Goal: Navigation & Orientation: Find specific page/section

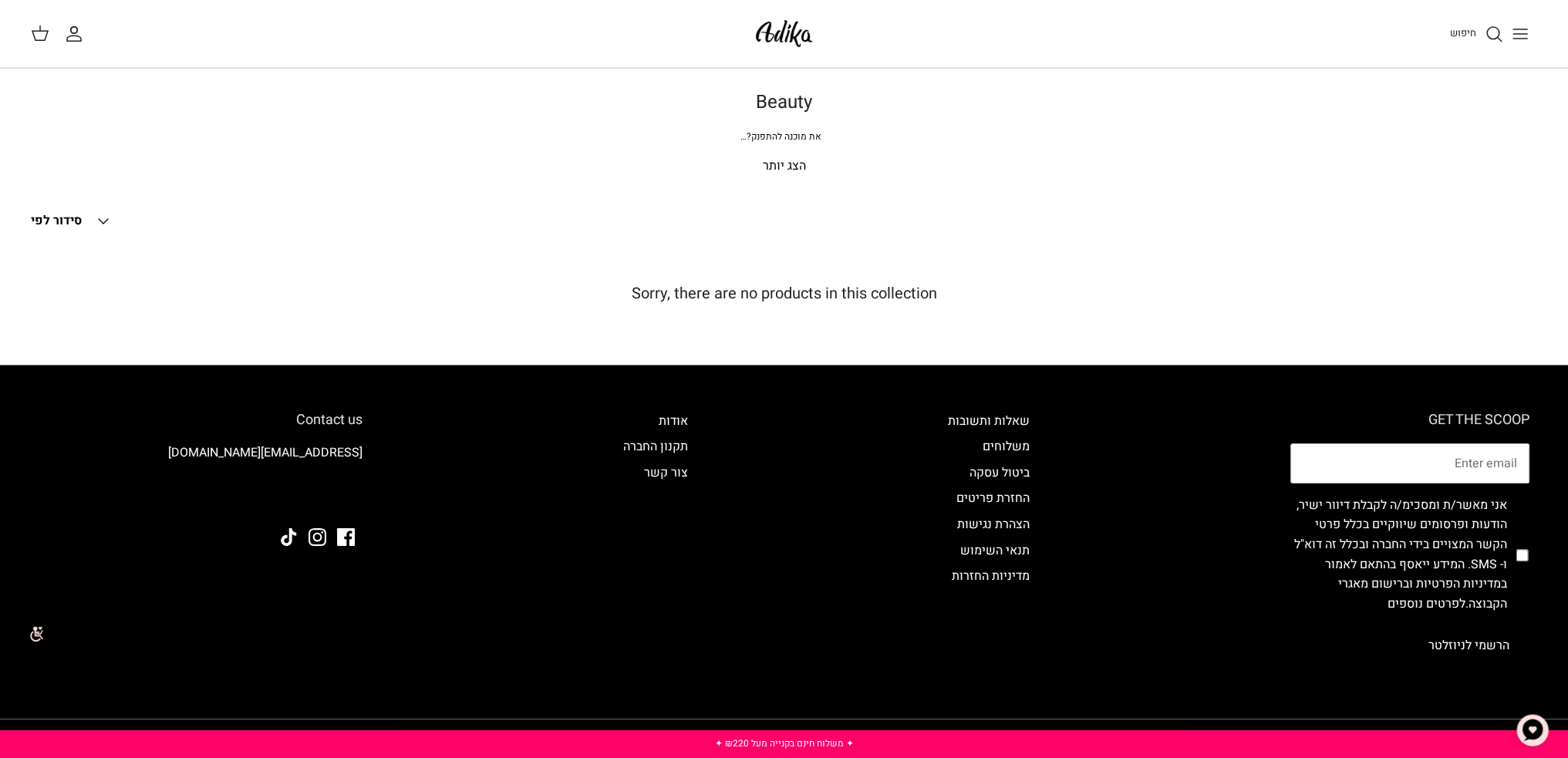
click at [785, 39] on img at bounding box center [784, 33] width 66 height 36
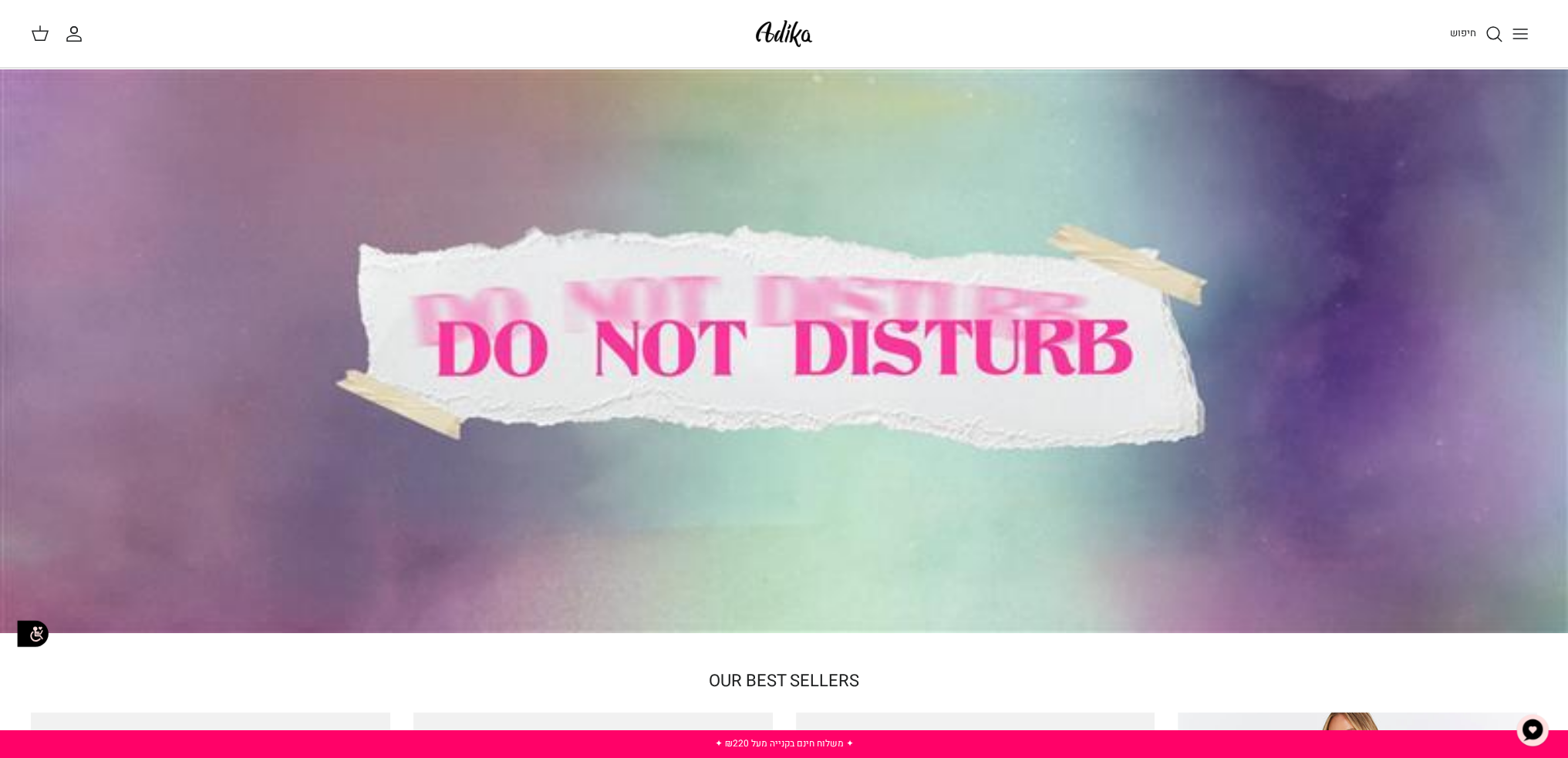
click at [1516, 32] on icon "Toggle menu" at bounding box center [1520, 33] width 18 height 18
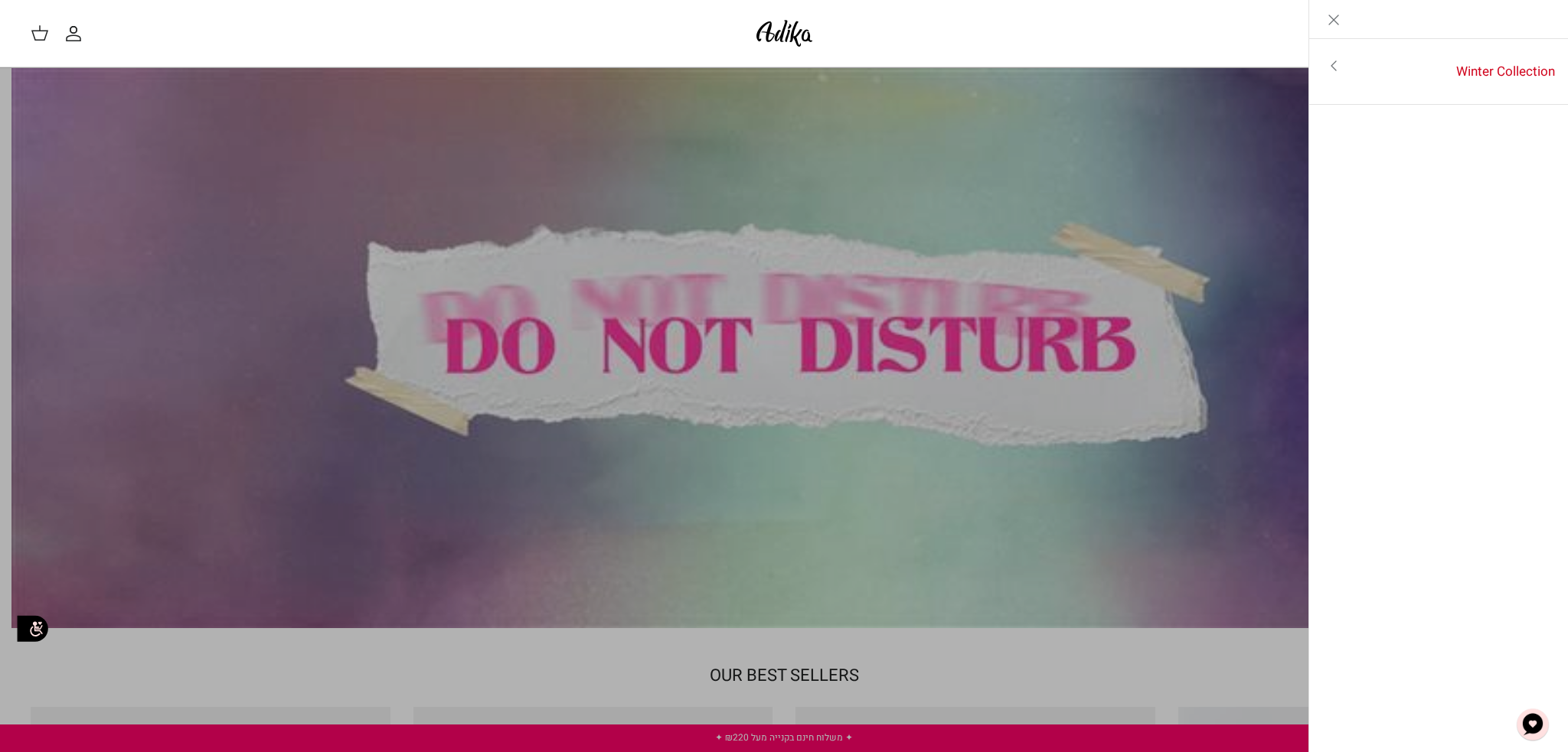
click at [1335, 71] on icon "Toggle menu" at bounding box center [1333, 65] width 18 height 18
click at [1508, 61] on link "לכל הפריטים" at bounding box center [1438, 67] width 244 height 38
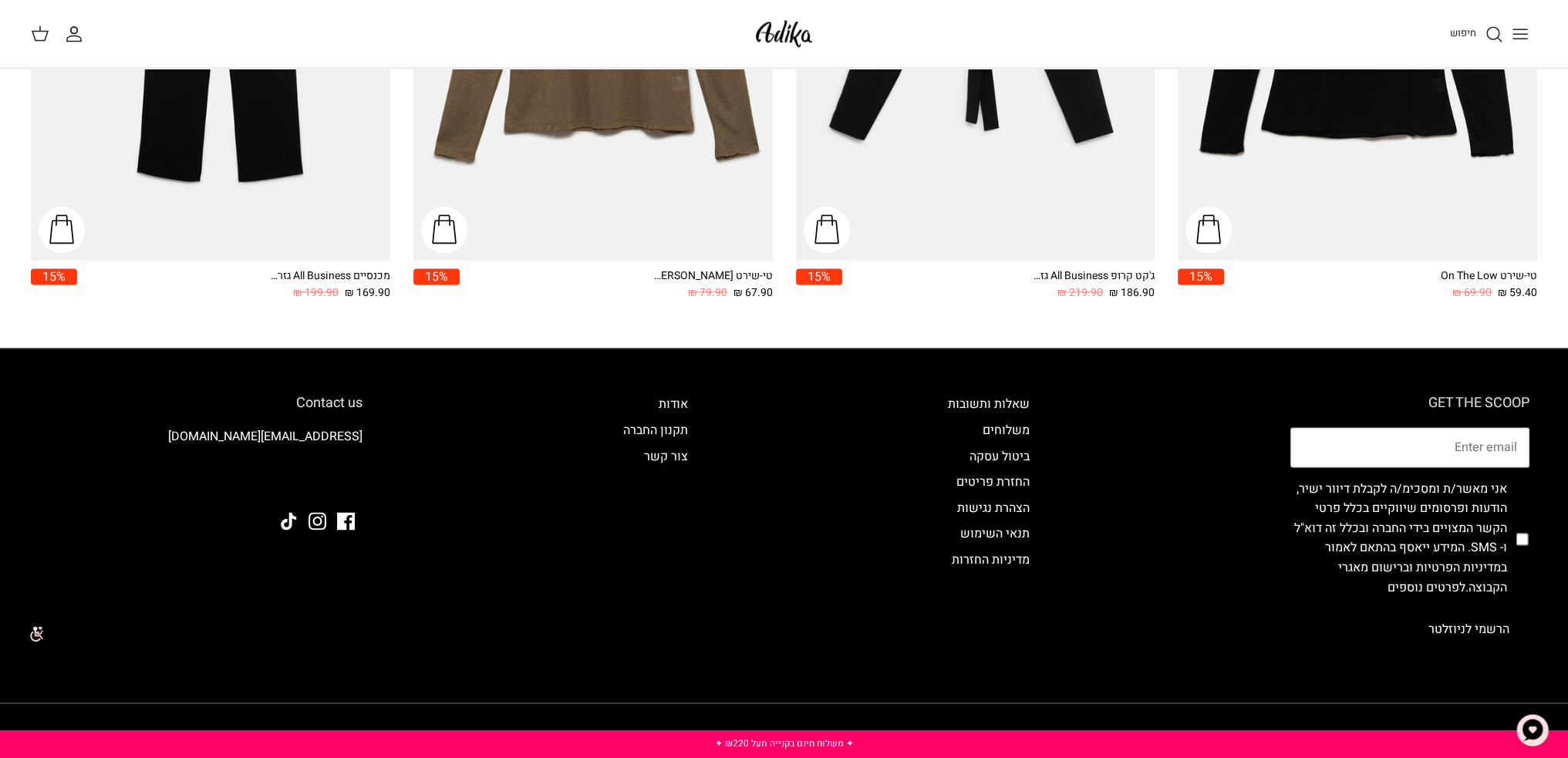
scroll to position [2759, 0]
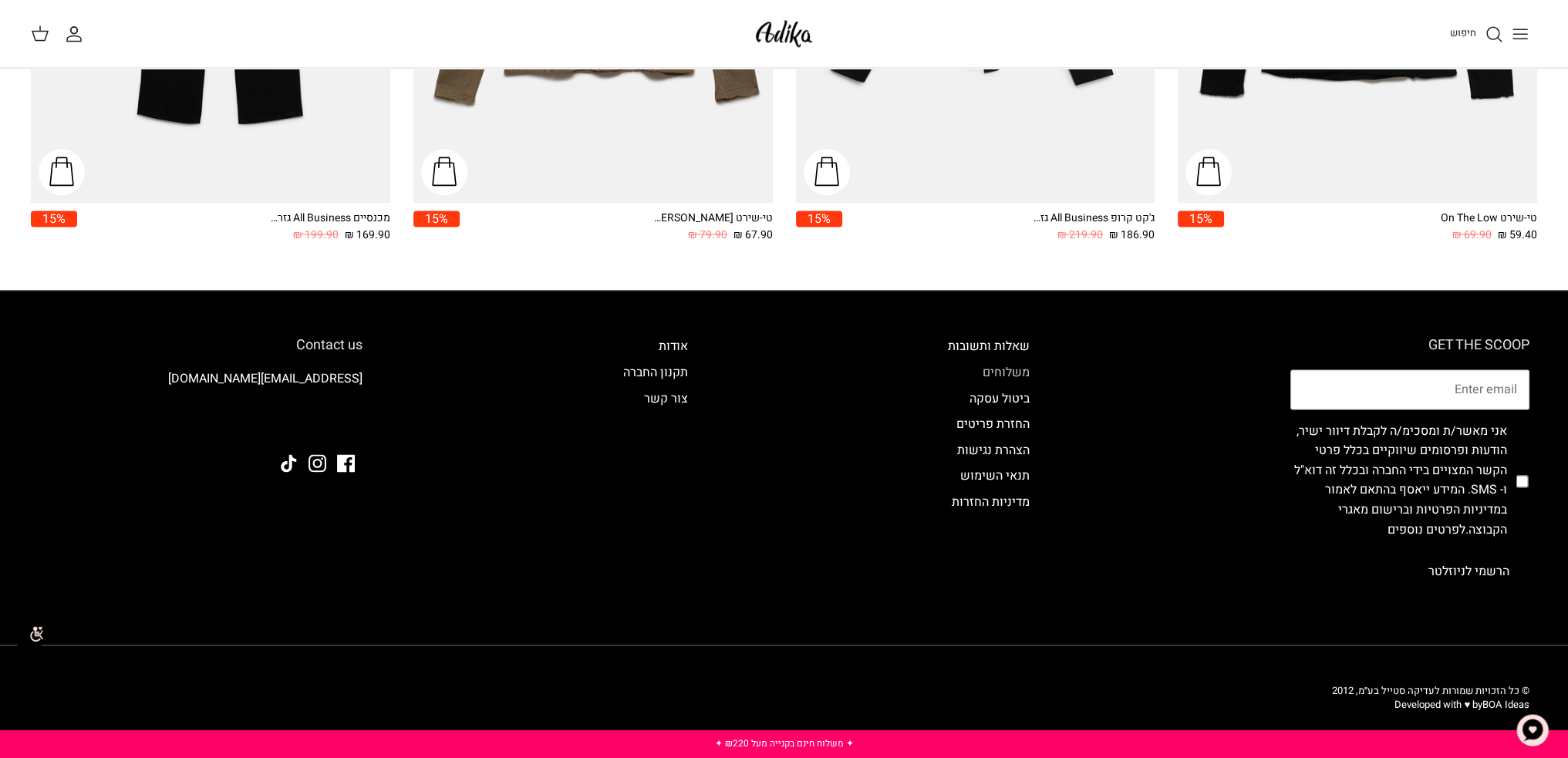
click at [1000, 373] on link "משלוחים" at bounding box center [1006, 372] width 47 height 18
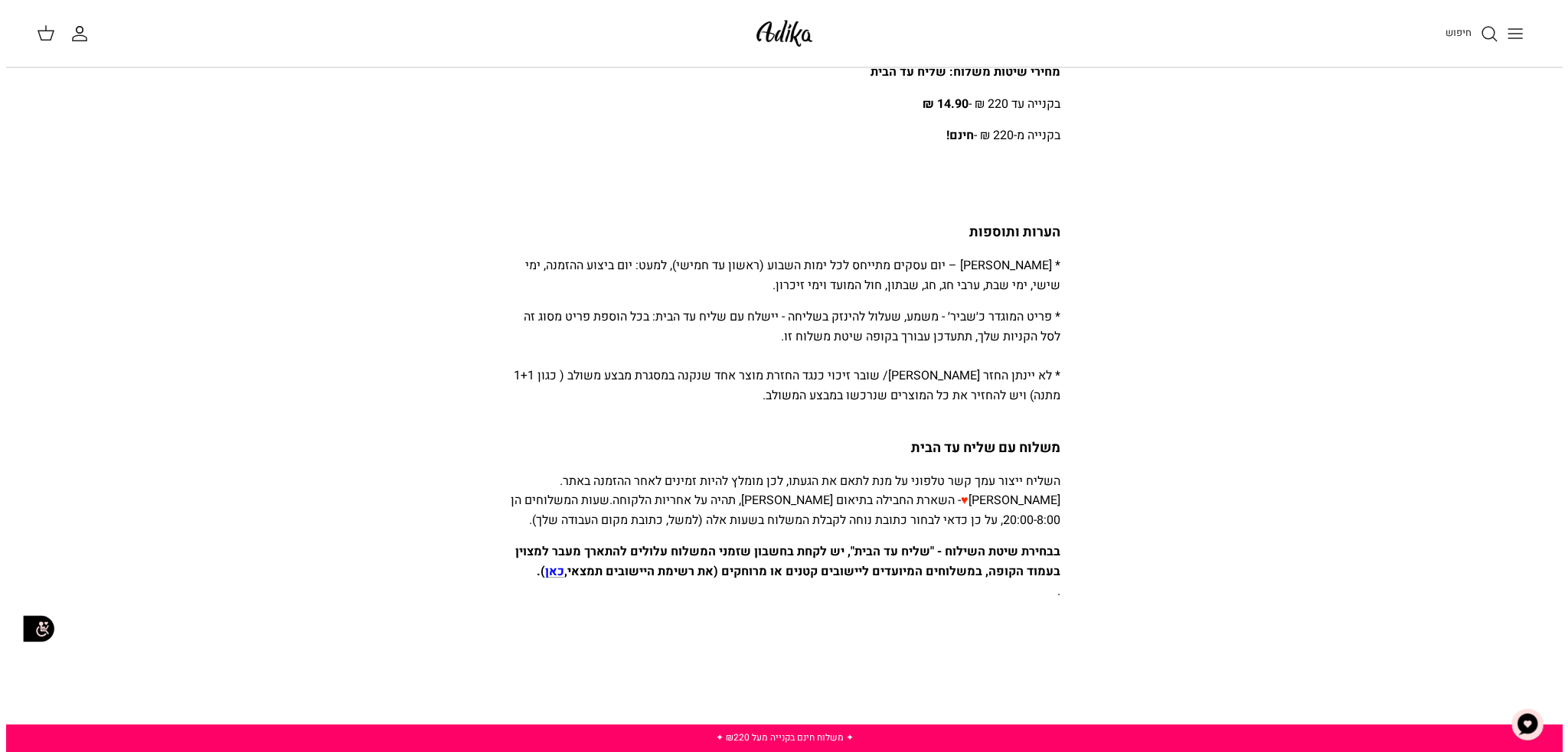
scroll to position [830, 0]
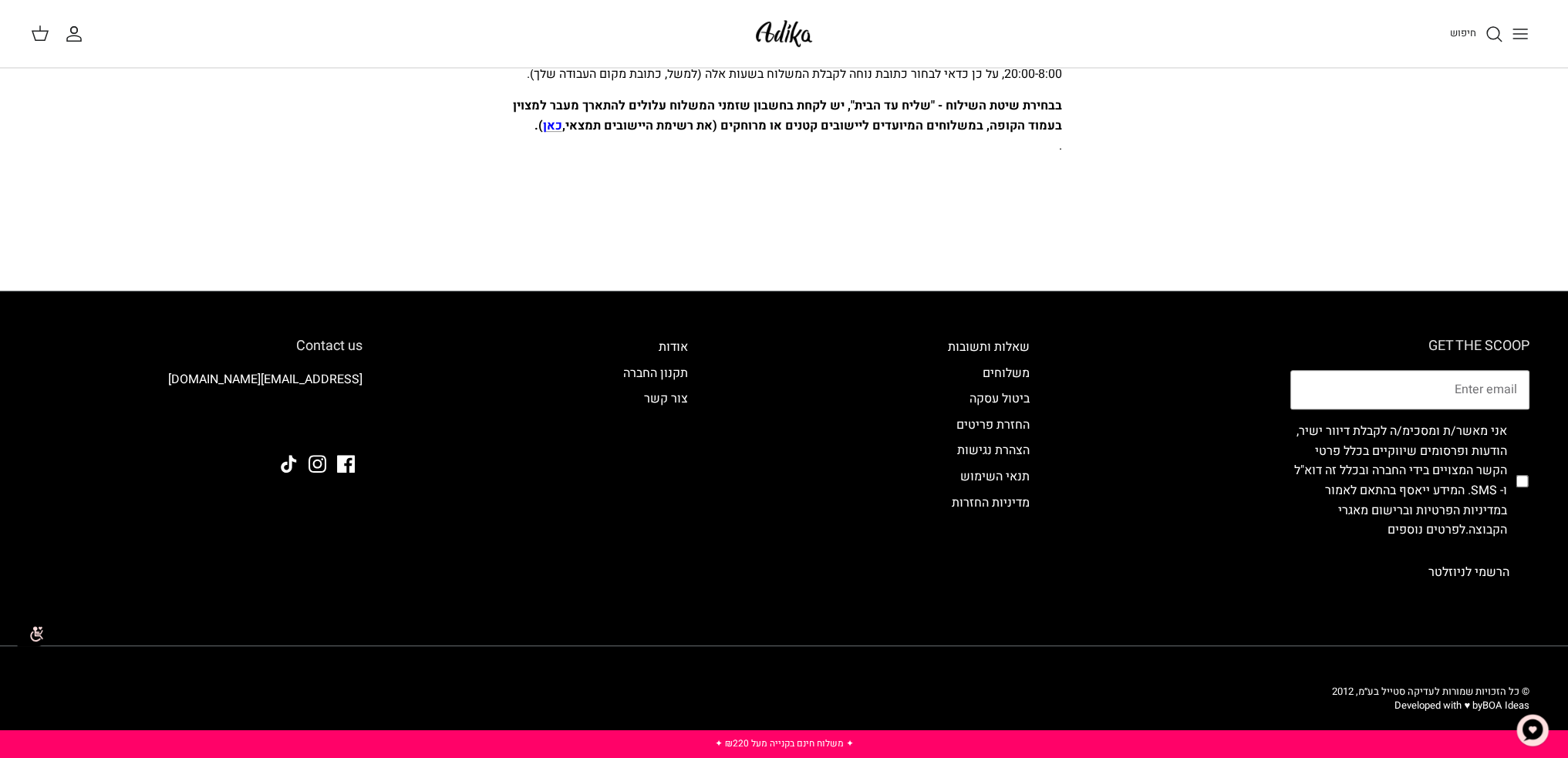
click at [1517, 29] on line "Toggle menu" at bounding box center [1520, 29] width 14 height 0
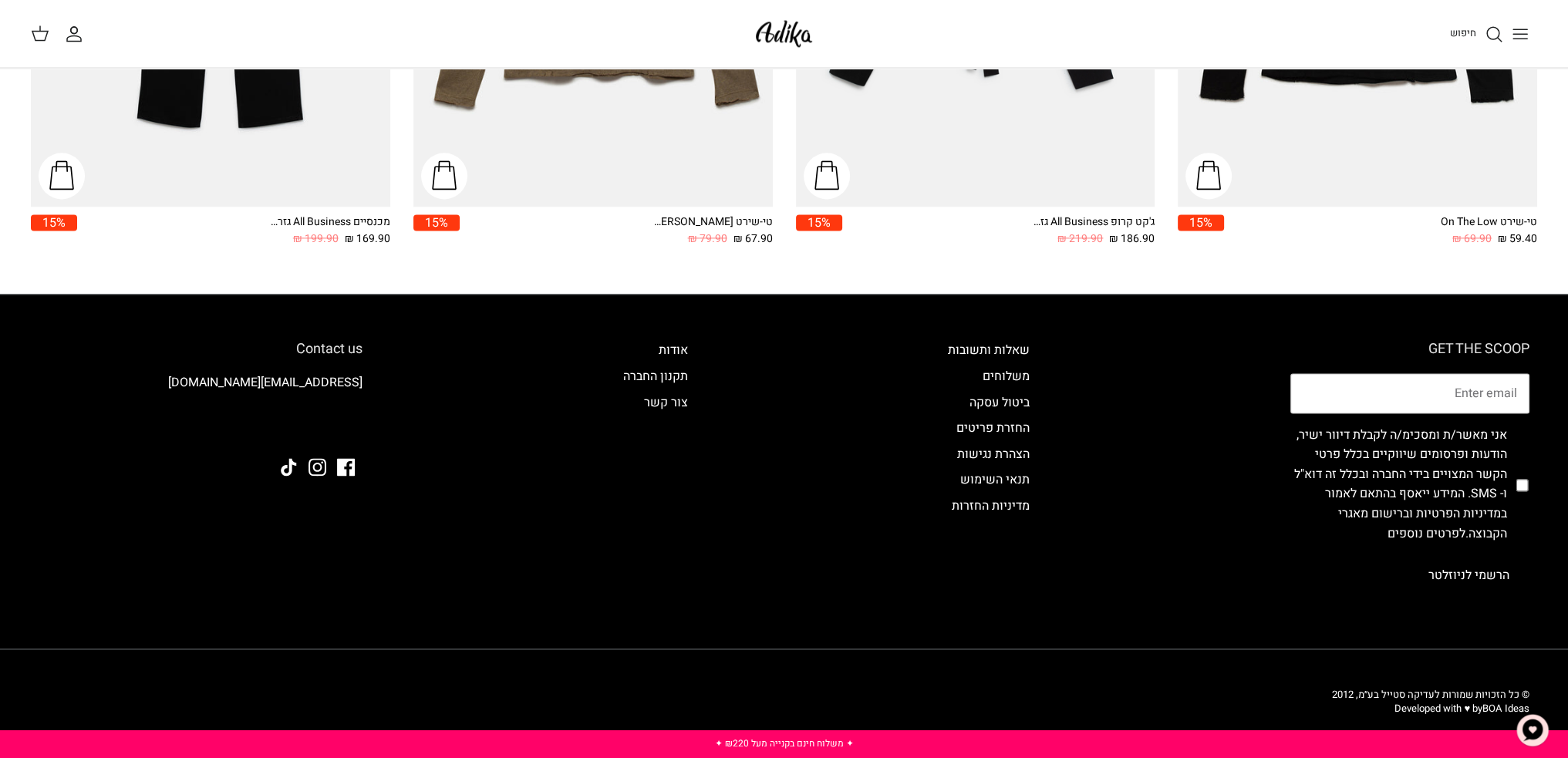
scroll to position [2759, 0]
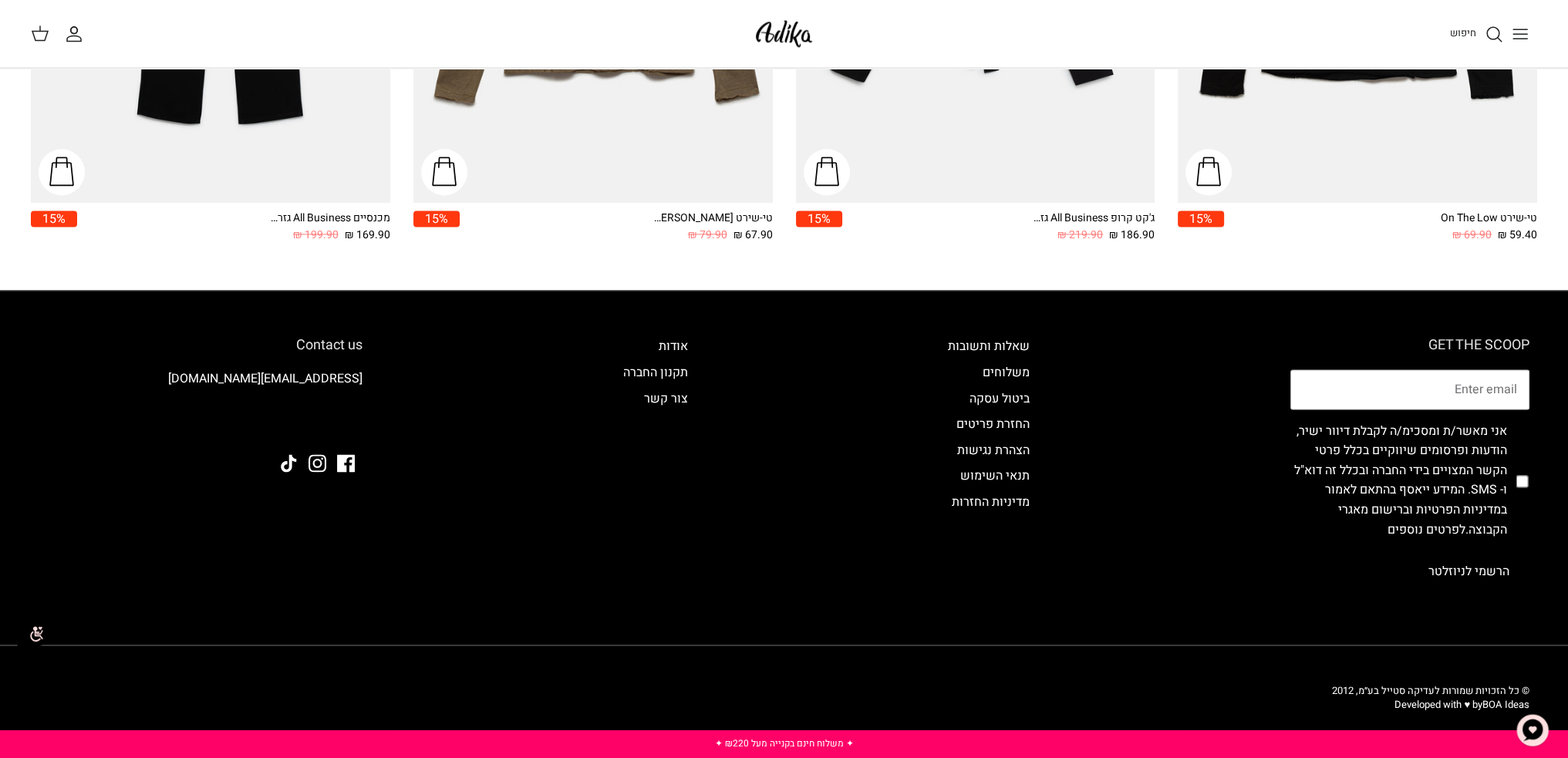
click at [1538, 727] on img "צ'אט" at bounding box center [1532, 731] width 46 height 46
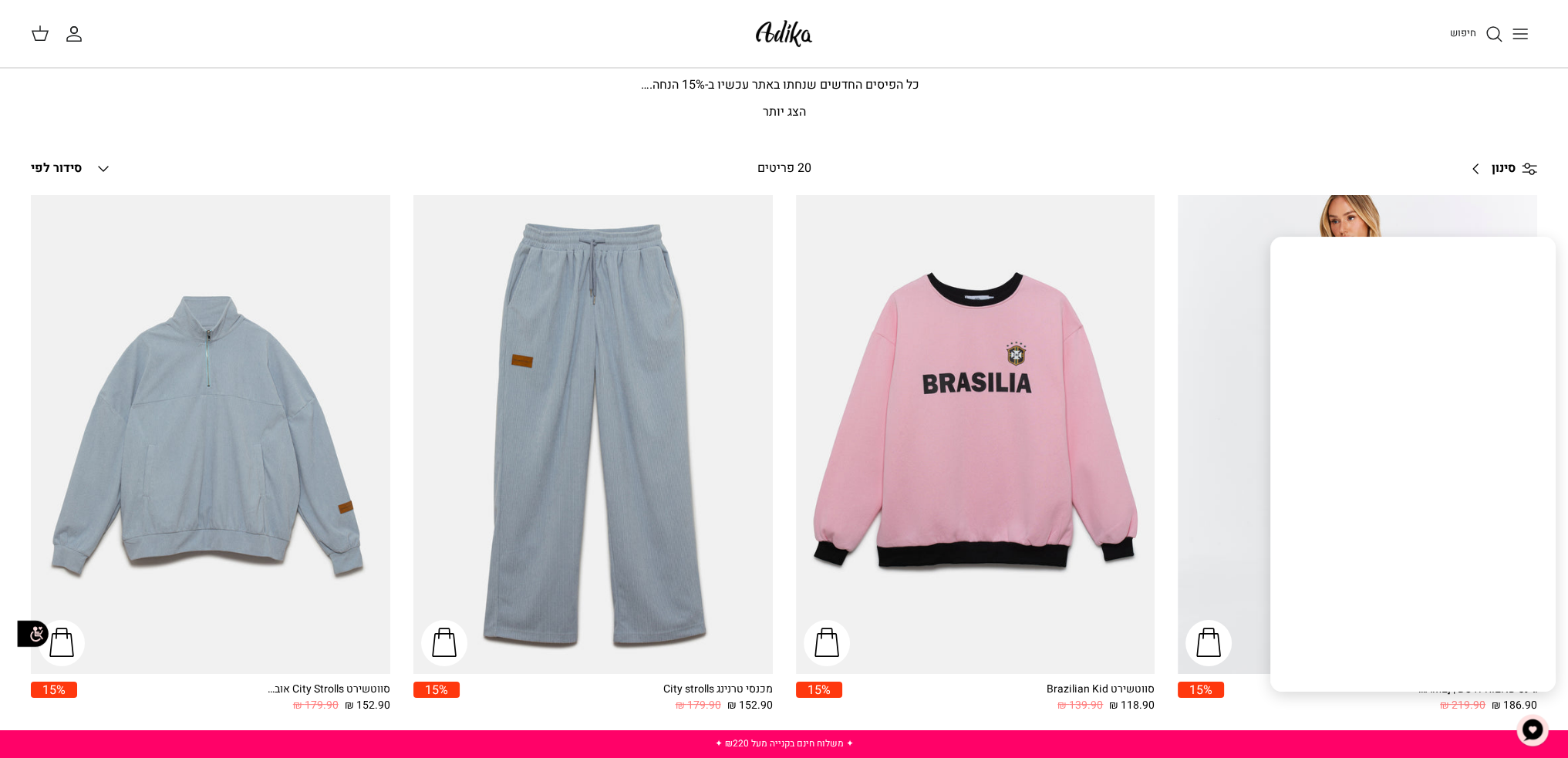
scroll to position [0, 0]
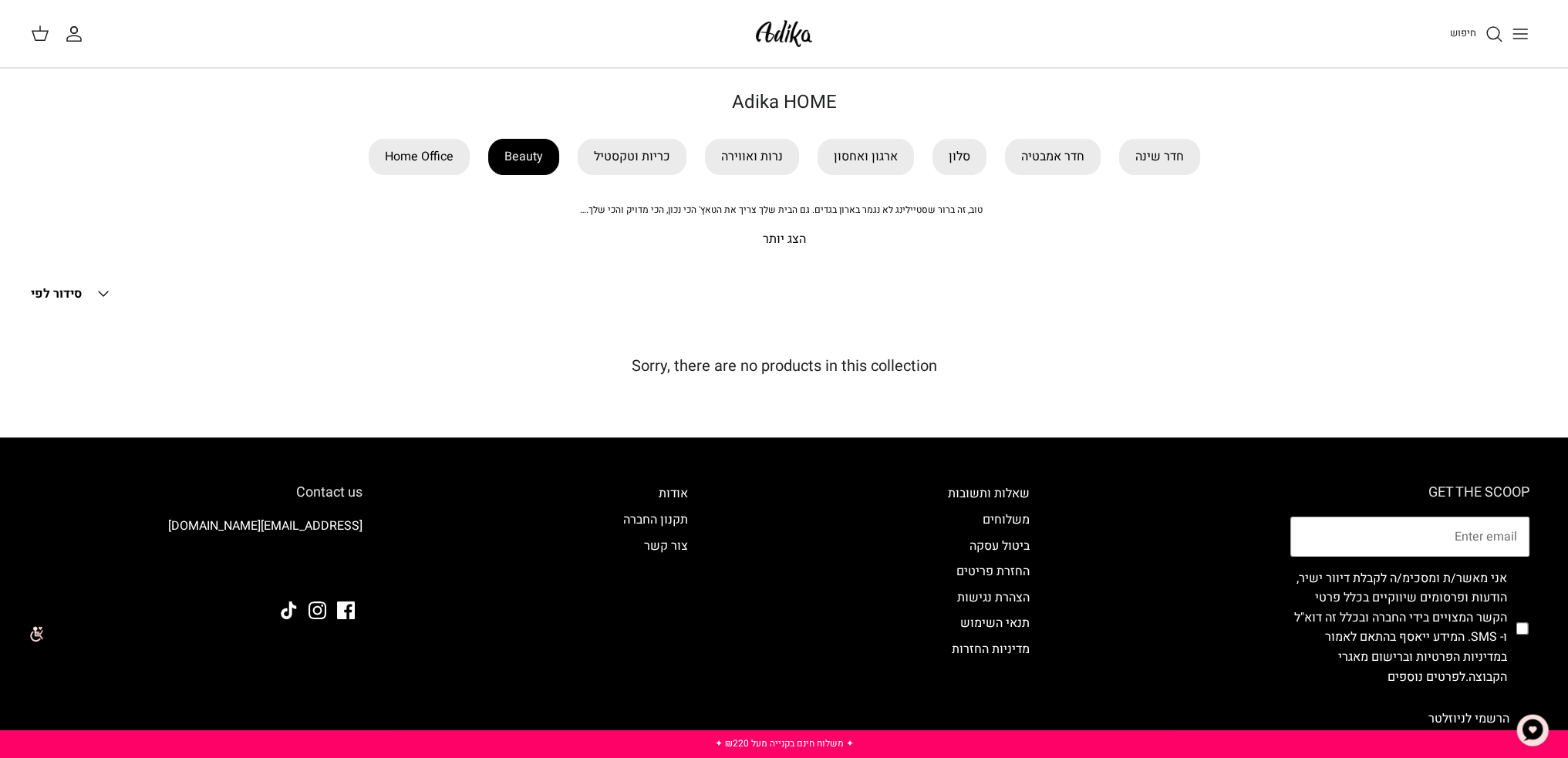
click at [528, 167] on link "Beauty" at bounding box center [523, 156] width 71 height 36
click at [1040, 165] on link "חדר אמבטיה" at bounding box center [1052, 156] width 96 height 36
click at [876, 154] on link "ארגון ואחסון" at bounding box center [866, 156] width 97 height 36
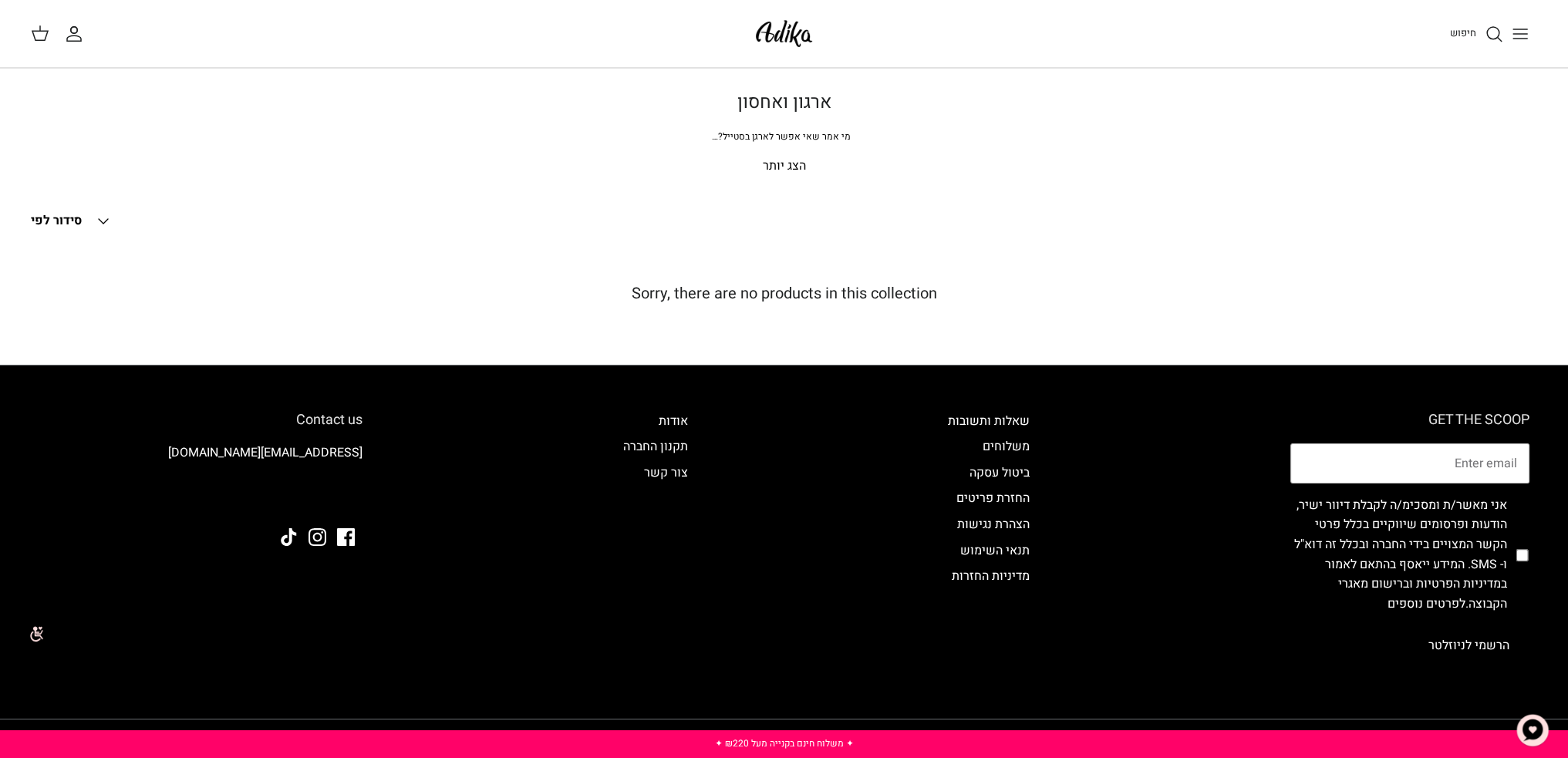
click at [802, 31] on img at bounding box center [784, 33] width 66 height 36
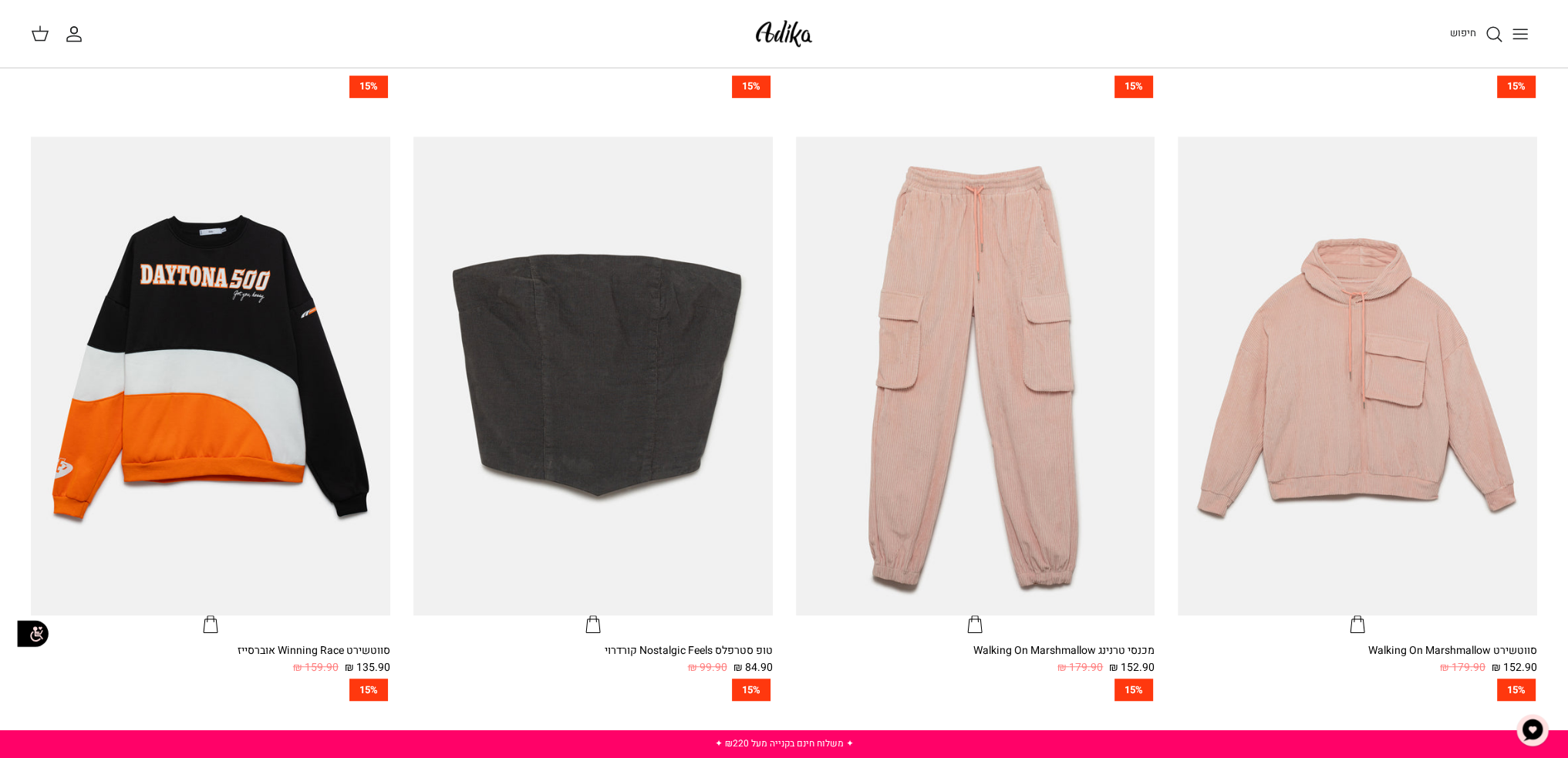
scroll to position [1003, 0]
